Goal: Obtain resource: Download file/media

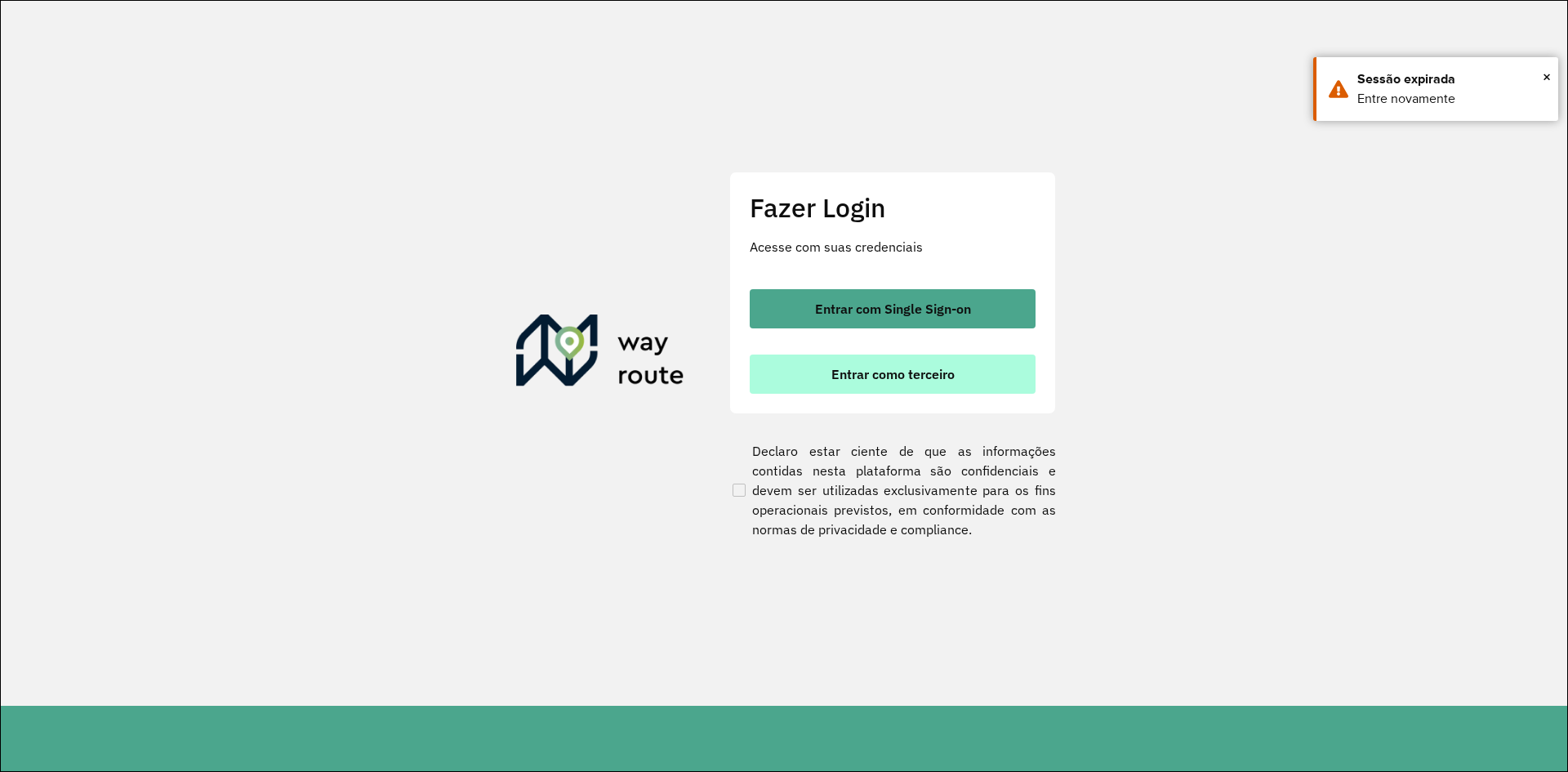
click at [846, 375] on span "Entrar como terceiro" at bounding box center [893, 373] width 123 height 13
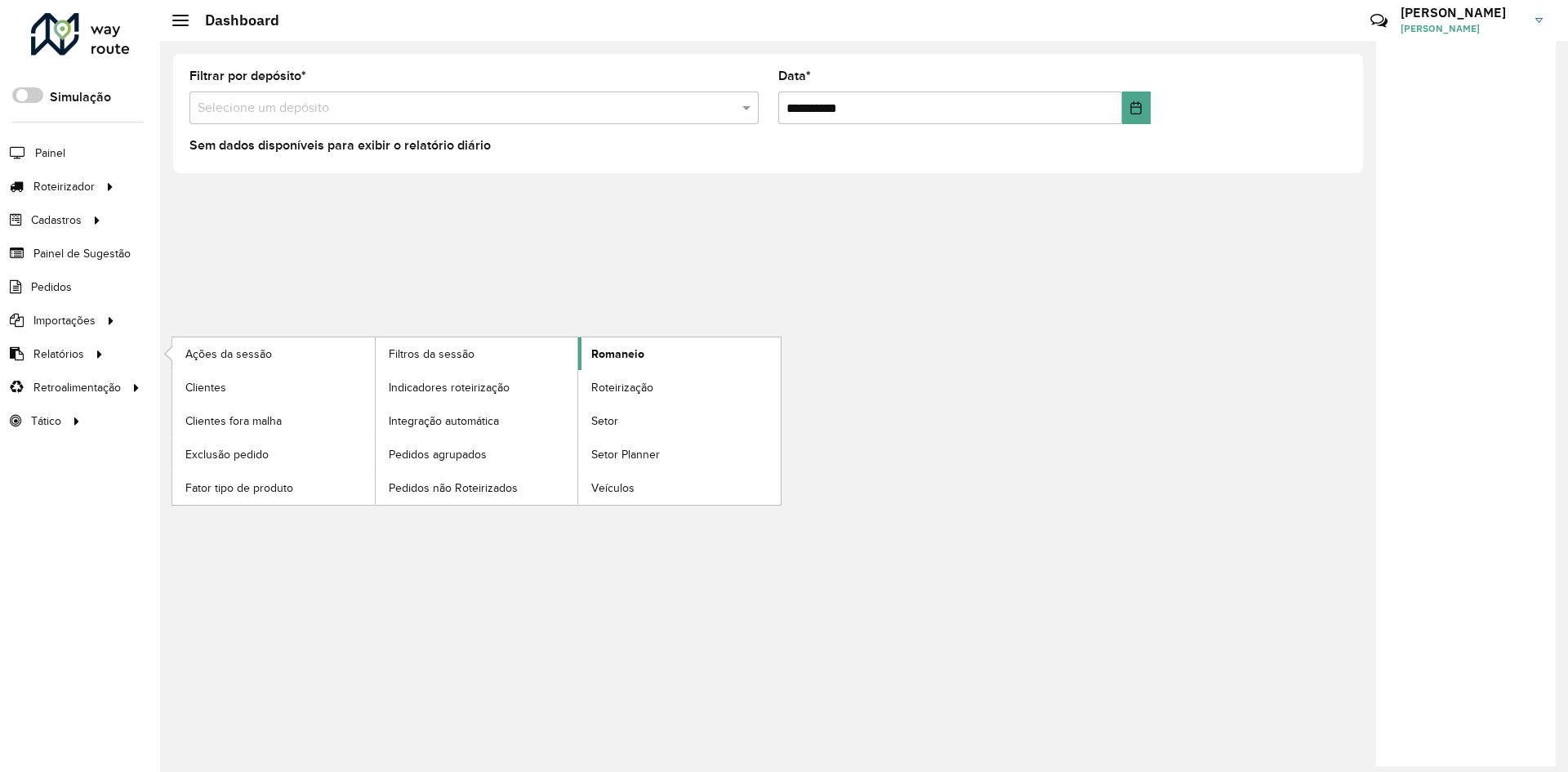
click at [664, 347] on link "Romaneio" at bounding box center [680, 353] width 203 height 33
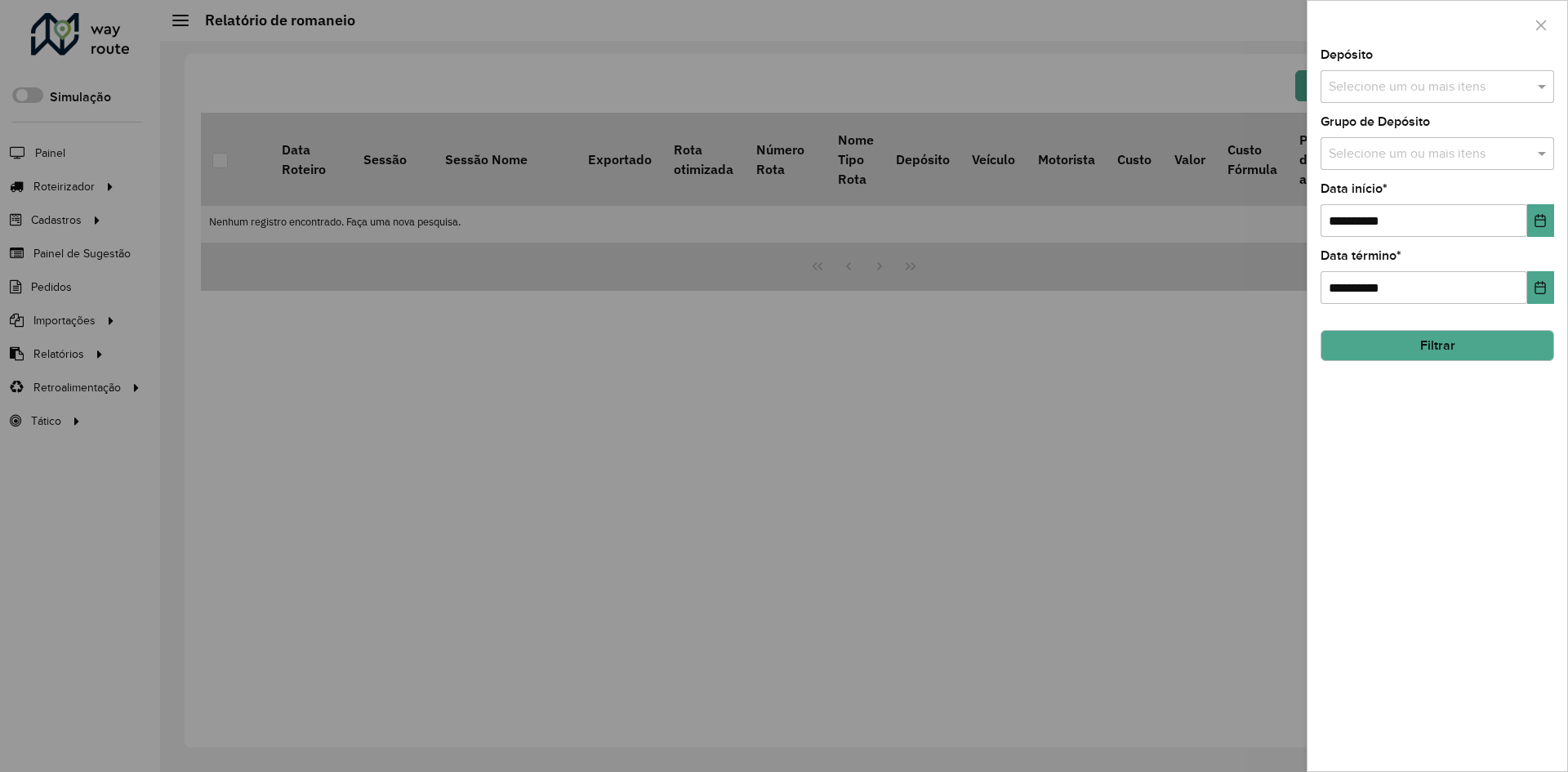
click at [1461, 97] on input "text" at bounding box center [1429, 87] width 209 height 20
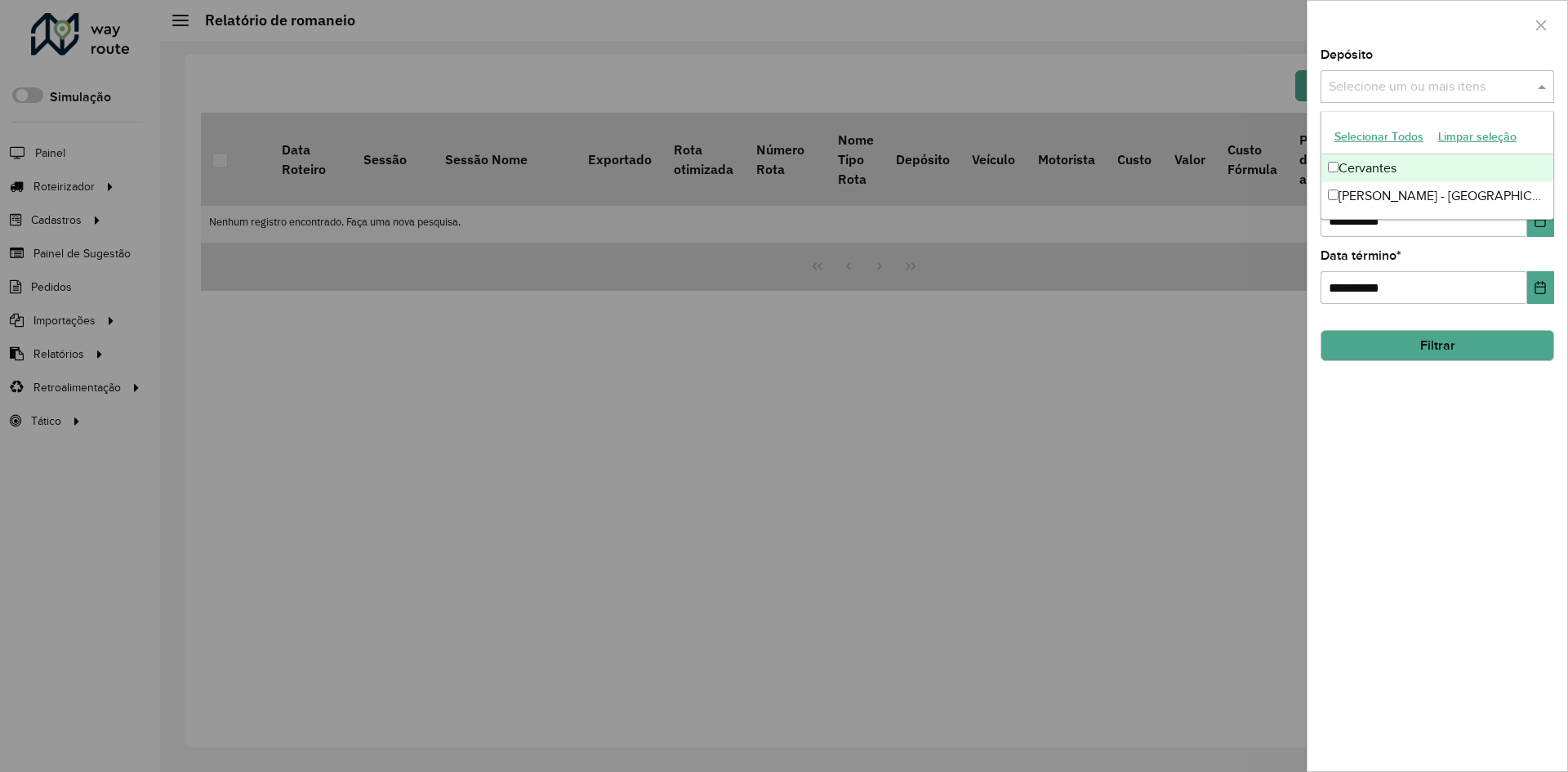
click at [1421, 171] on div "Cervantes" at bounding box center [1437, 168] width 232 height 27
click at [1402, 335] on button "Filtrar" at bounding box center [1437, 346] width 234 height 31
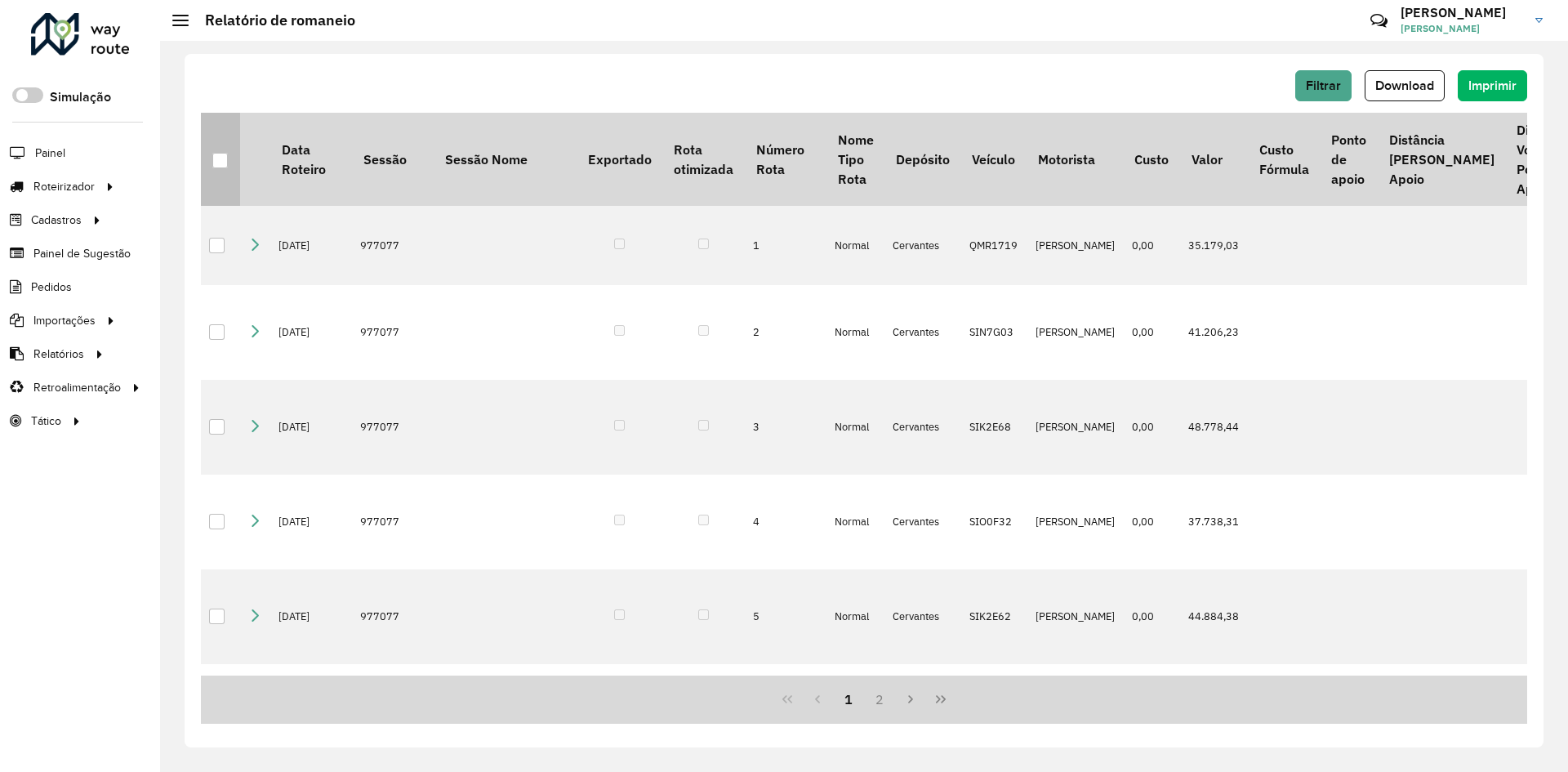
click at [223, 169] on div at bounding box center [220, 160] width 16 height 16
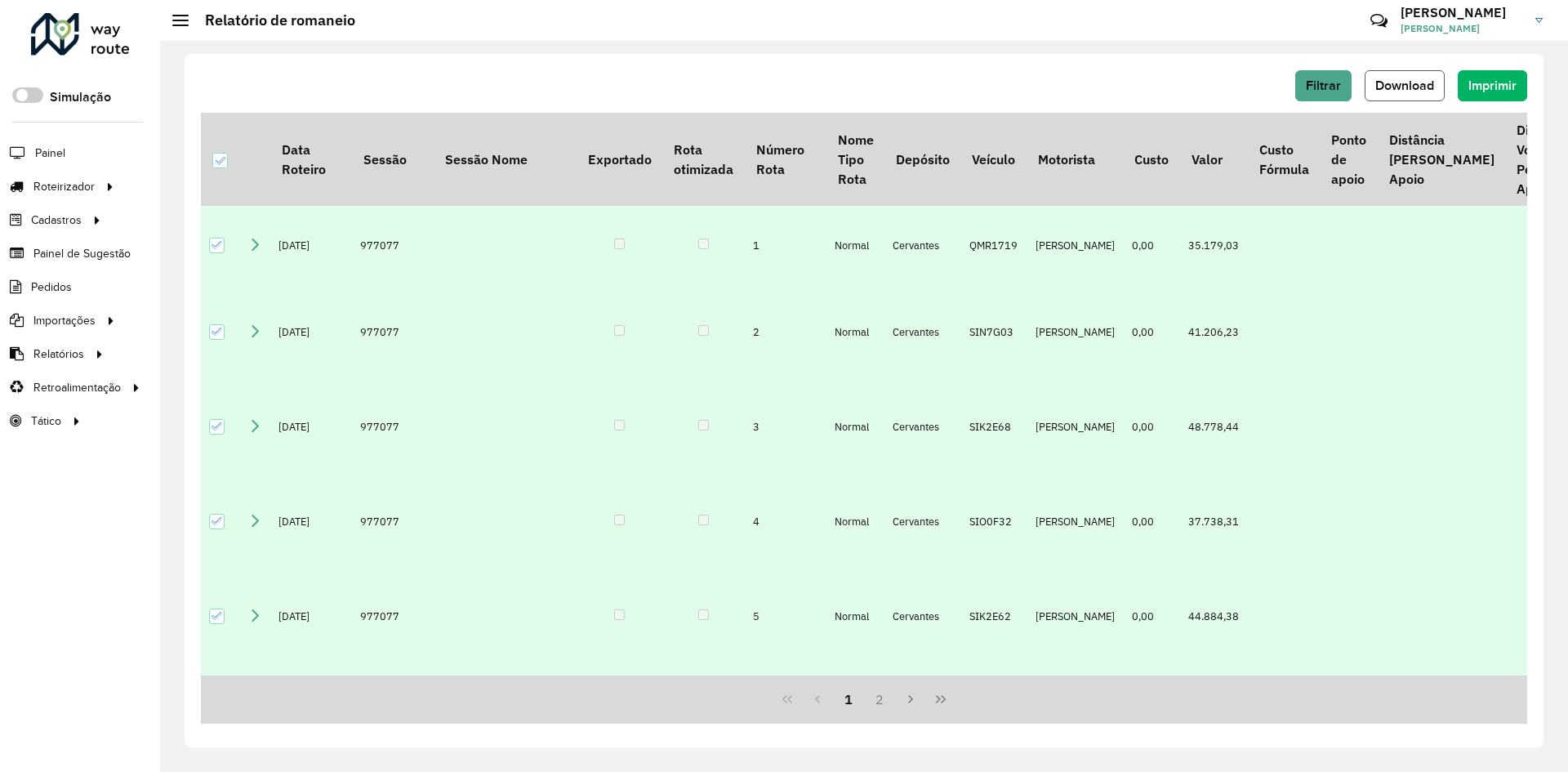
click at [1399, 87] on span "Download" at bounding box center [1405, 86] width 59 height 14
click at [1317, 89] on span "Filtrar" at bounding box center [1323, 86] width 35 height 14
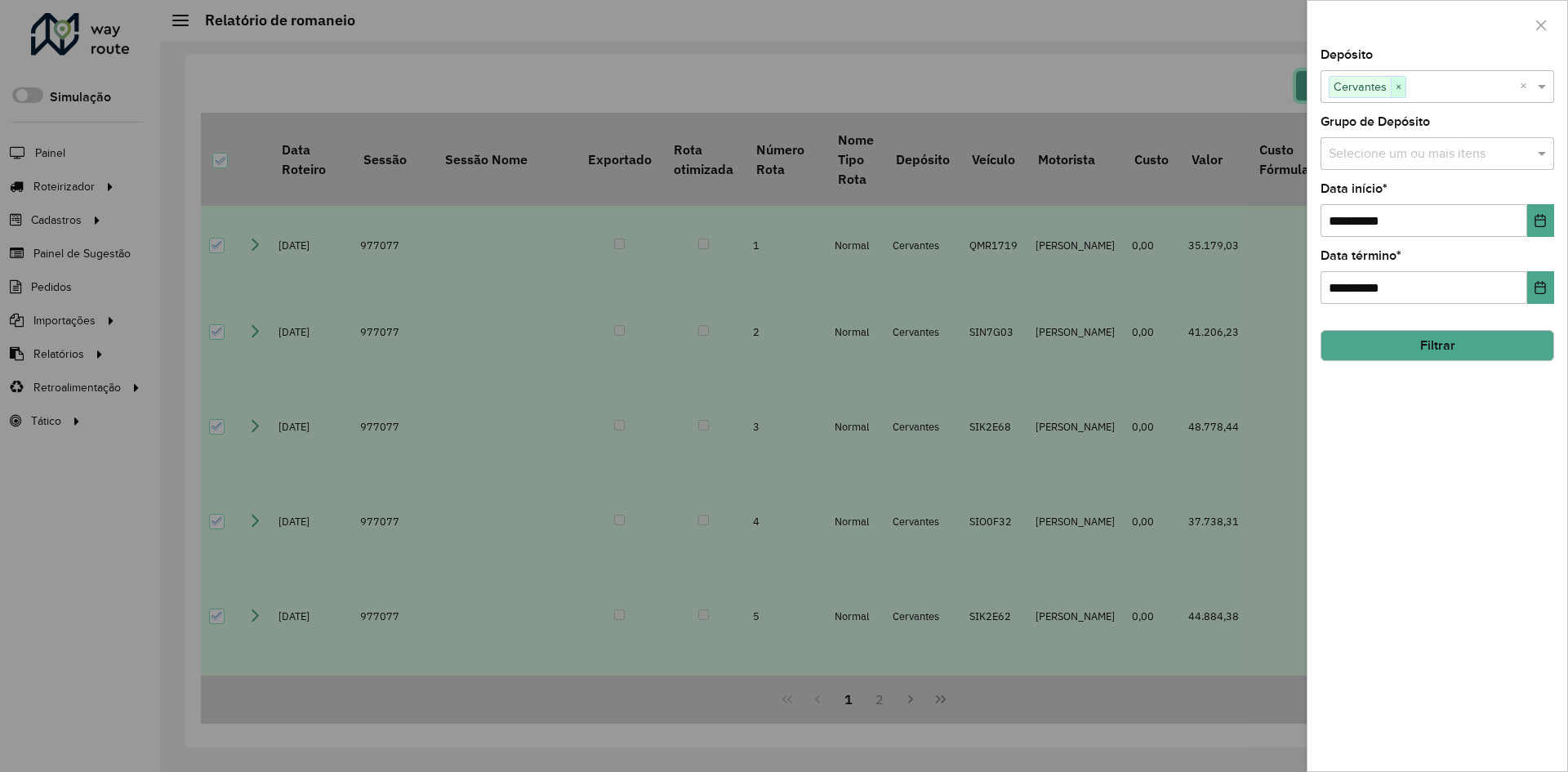
click at [1401, 88] on span "×" at bounding box center [1398, 87] width 15 height 20
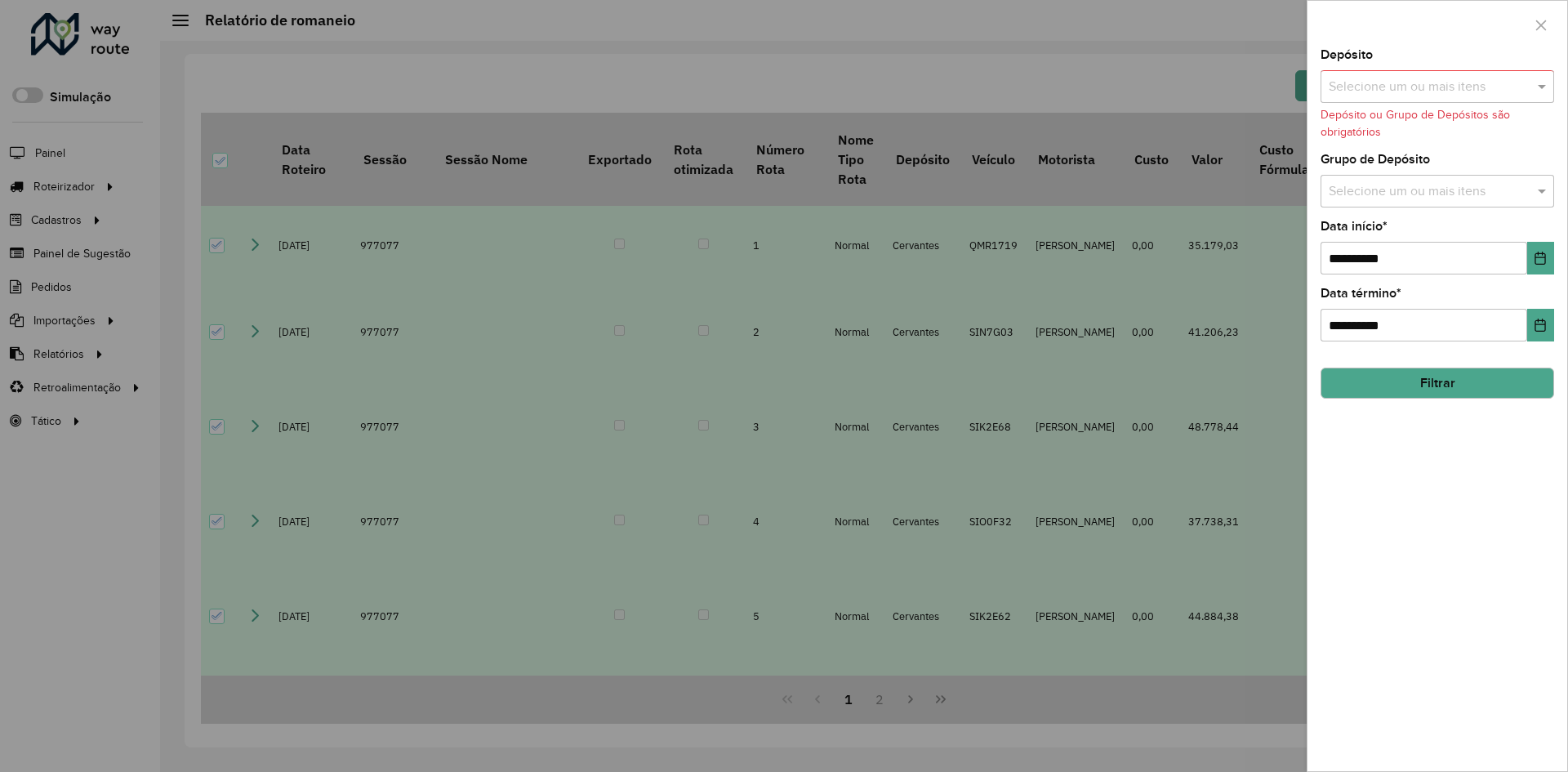
click at [1402, 92] on input "text" at bounding box center [1429, 87] width 209 height 20
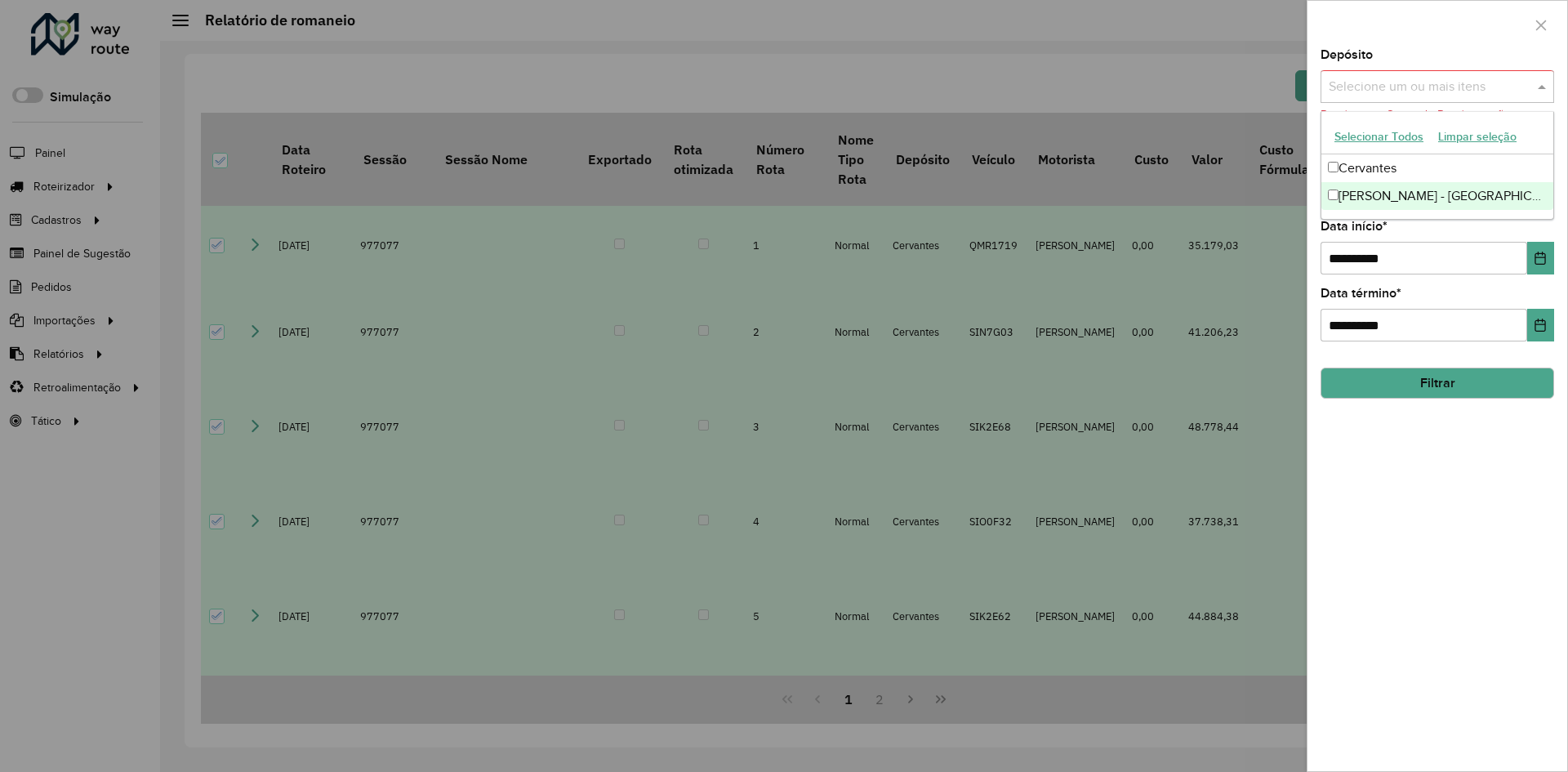
click at [1353, 191] on div "[PERSON_NAME] - [GEOGRAPHIC_DATA] de Minas" at bounding box center [1437, 196] width 232 height 27
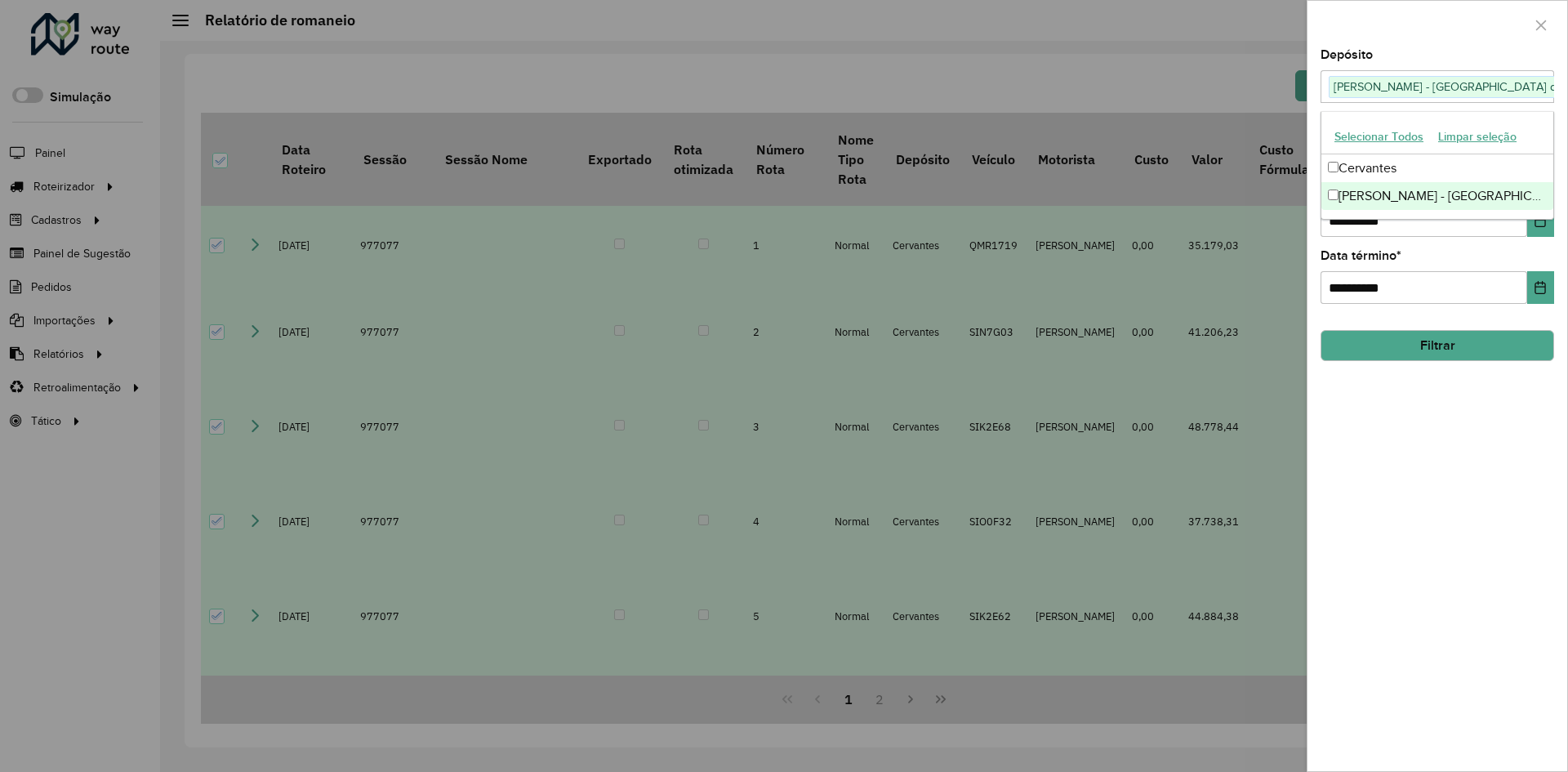
click at [1352, 238] on div "**********" at bounding box center [1437, 410] width 259 height 722
drag, startPoint x: 1343, startPoint y: 221, endPoint x: 1303, endPoint y: 224, distance: 40.1
click at [1303, 224] on body "Aguarde... Pop-up bloqueado! Seu navegador bloqueou automáticamente a abertura …" at bounding box center [784, 386] width 1568 height 772
type input "**********"
click at [1389, 352] on button "Filtrar" at bounding box center [1437, 346] width 234 height 31
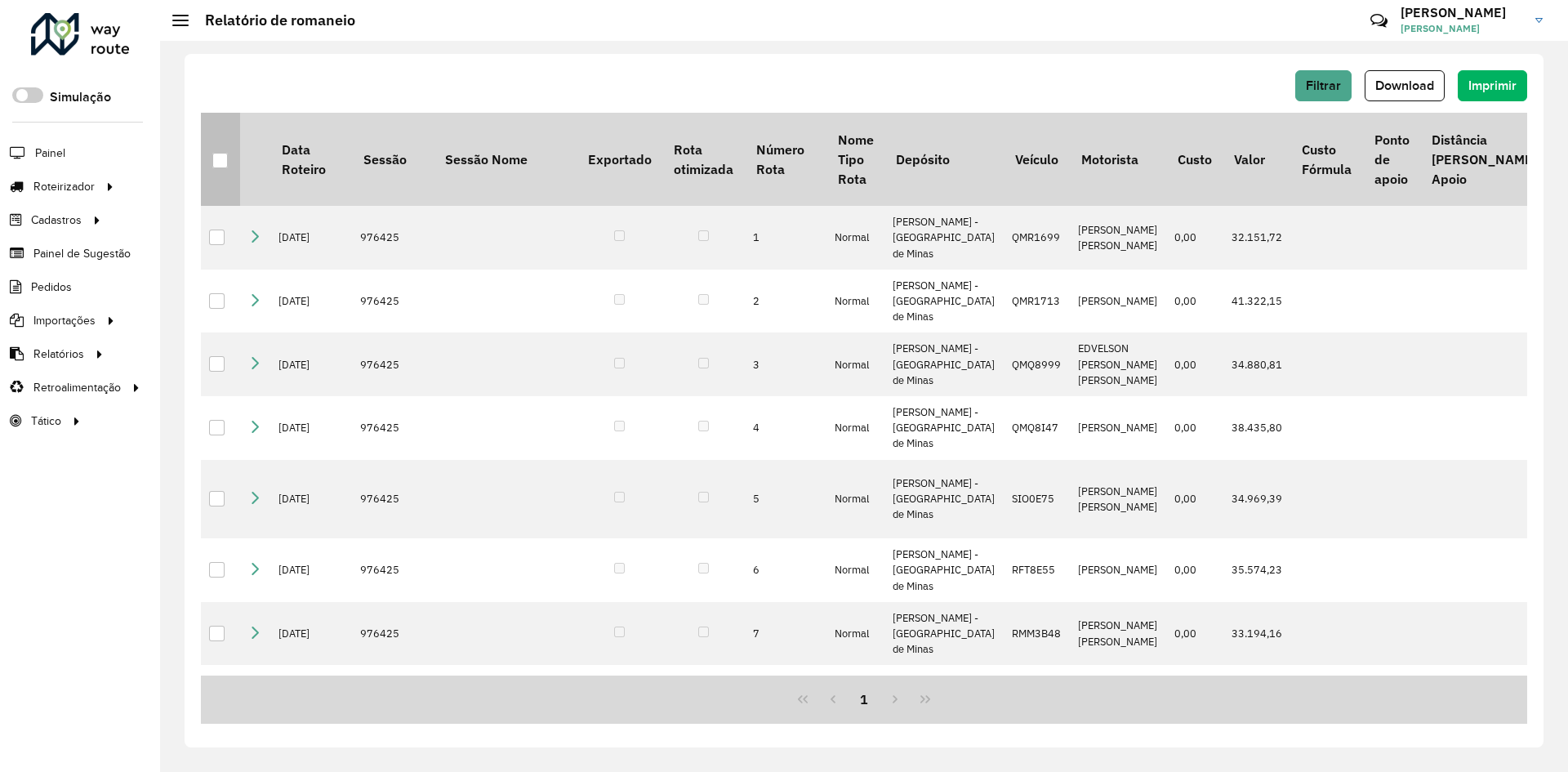
click at [228, 150] on th at bounding box center [221, 159] width 39 height 93
click at [232, 158] on th at bounding box center [221, 159] width 39 height 93
click at [224, 160] on div at bounding box center [220, 160] width 15 height 15
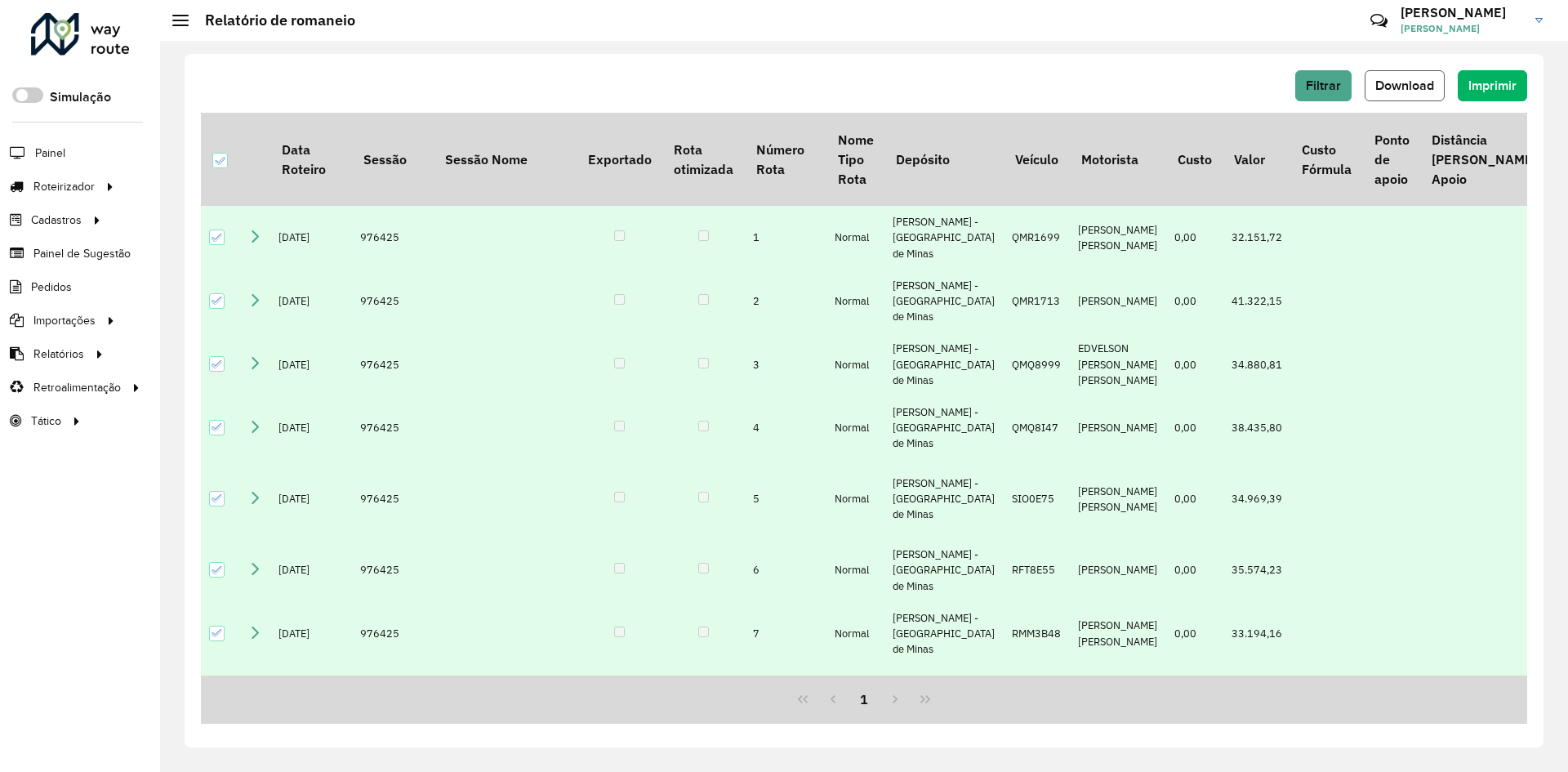
click at [1405, 80] on span "Download" at bounding box center [1405, 86] width 59 height 14
